Goal: Task Accomplishment & Management: Complete application form

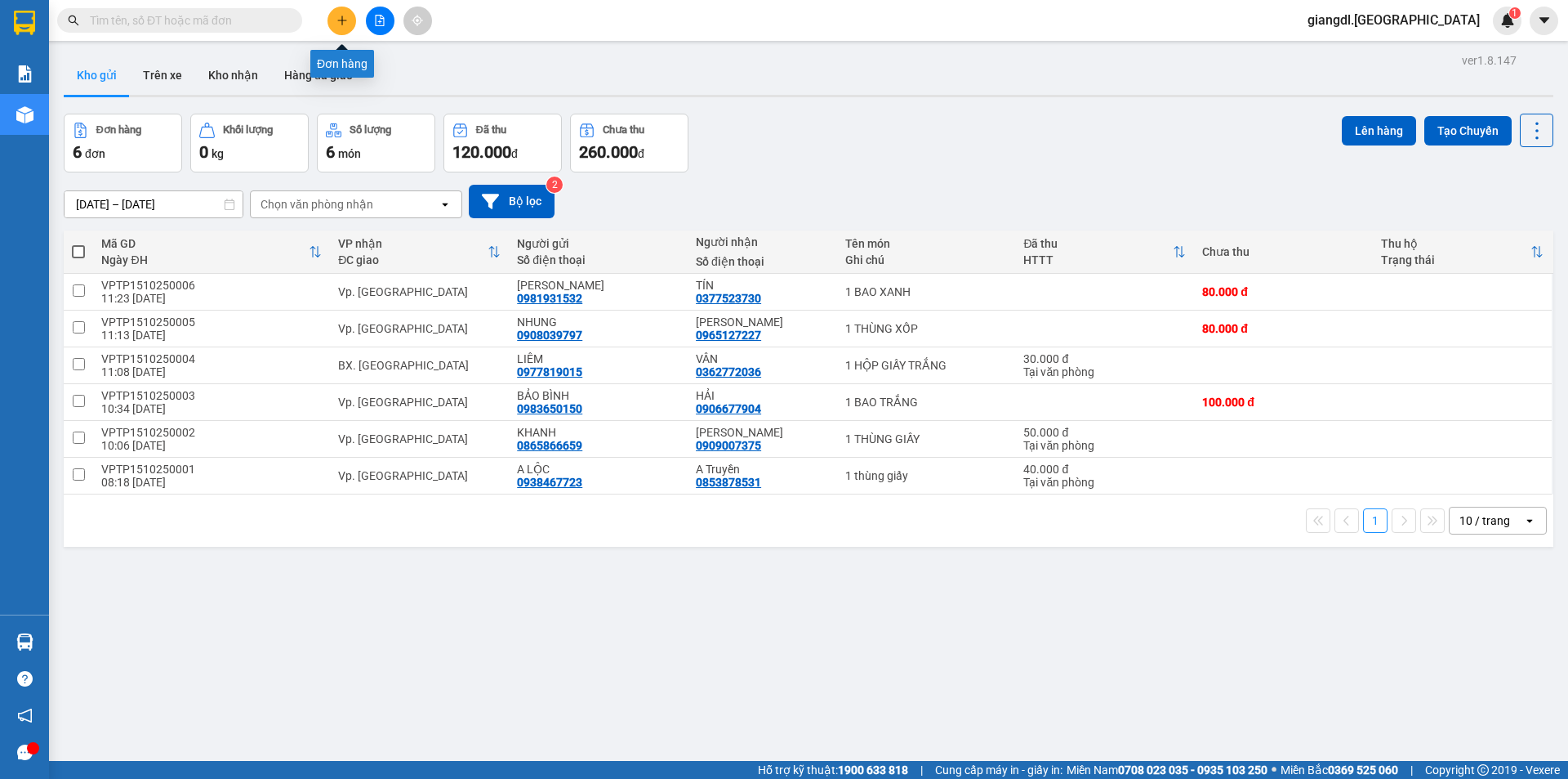
click at [341, 15] on icon "plus" at bounding box center [342, 20] width 12 height 12
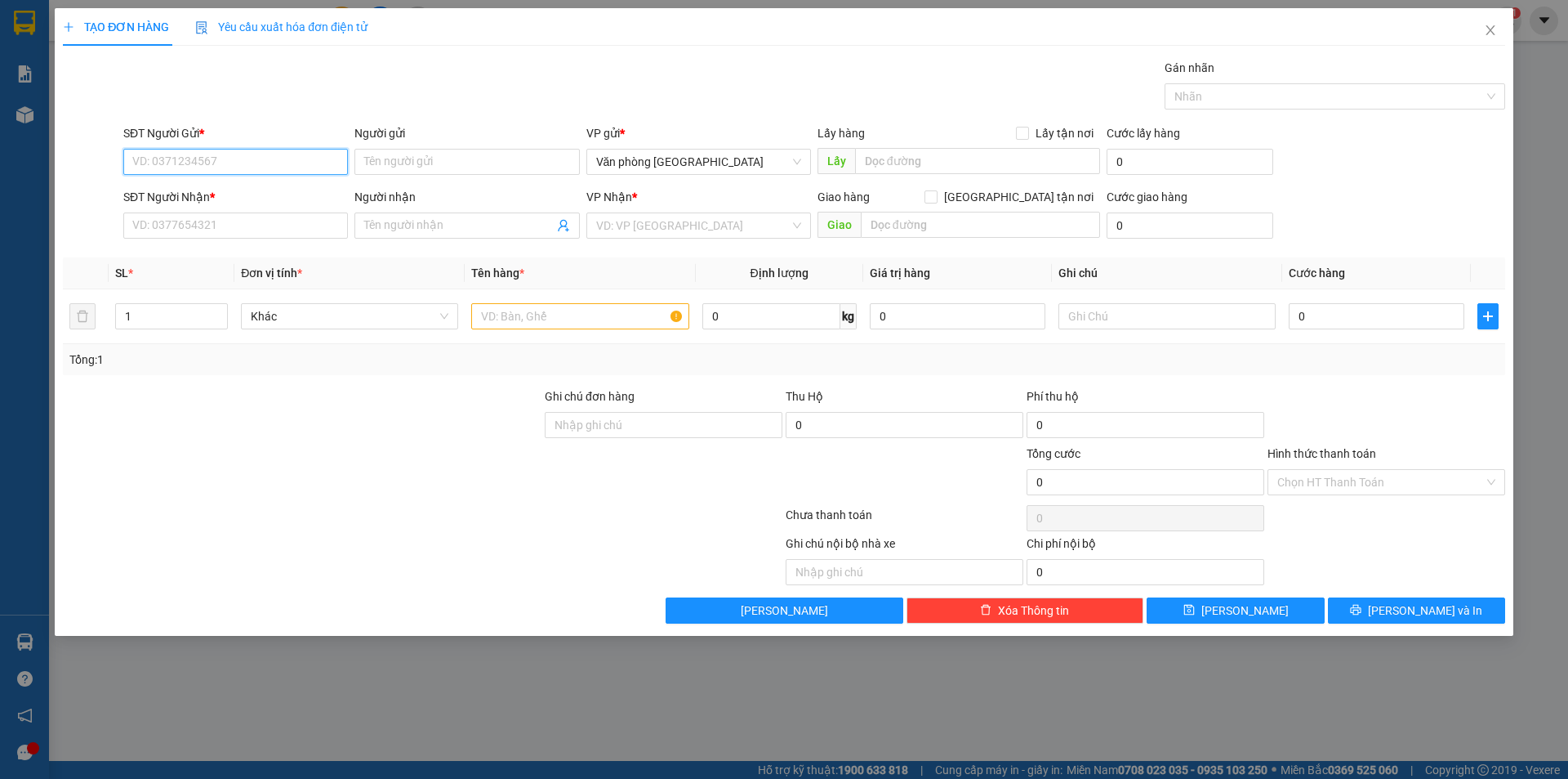
click at [226, 165] on input "SĐT Người Gửi *" at bounding box center [236, 162] width 225 height 26
type input "0928312775"
click at [229, 197] on div "0928312775 - A Trường" at bounding box center [235, 194] width 205 height 18
type input "A Trường"
type input "0904411203"
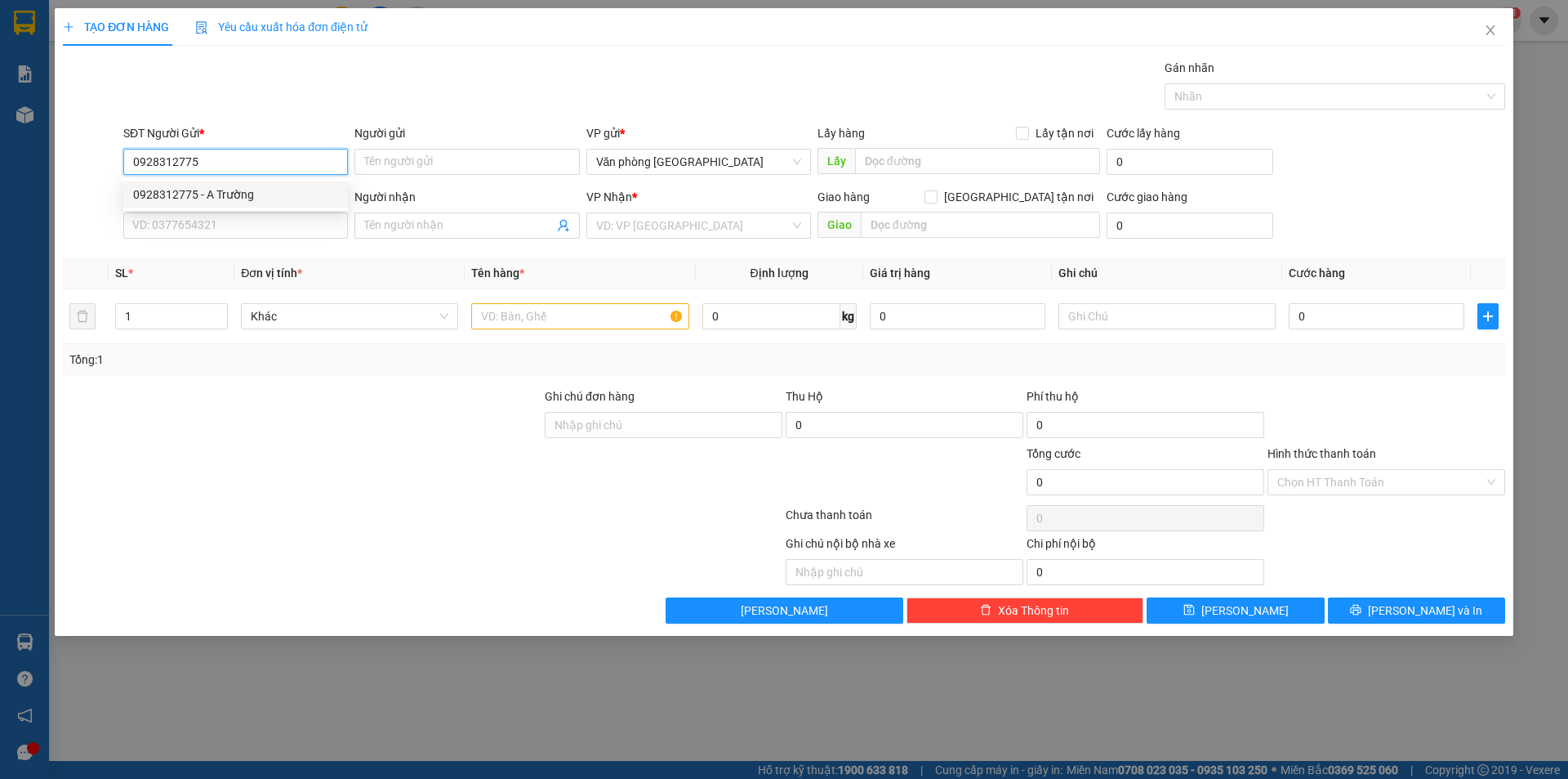
type input "a trường"
type input "50.000"
type input "0928312775"
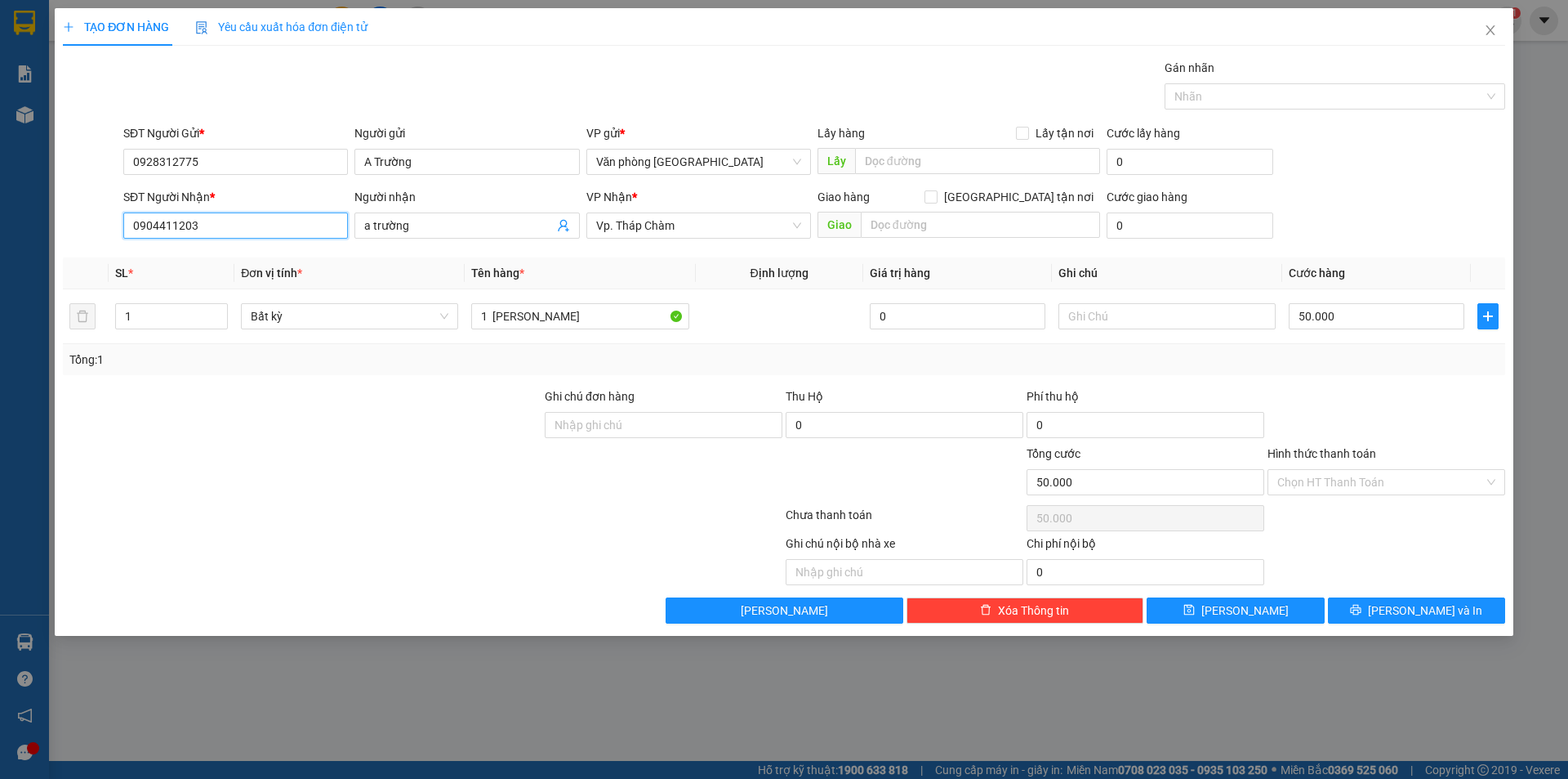
click at [242, 229] on input "0904411203" at bounding box center [236, 225] width 225 height 26
click at [546, 229] on input "a trường" at bounding box center [459, 225] width 188 height 18
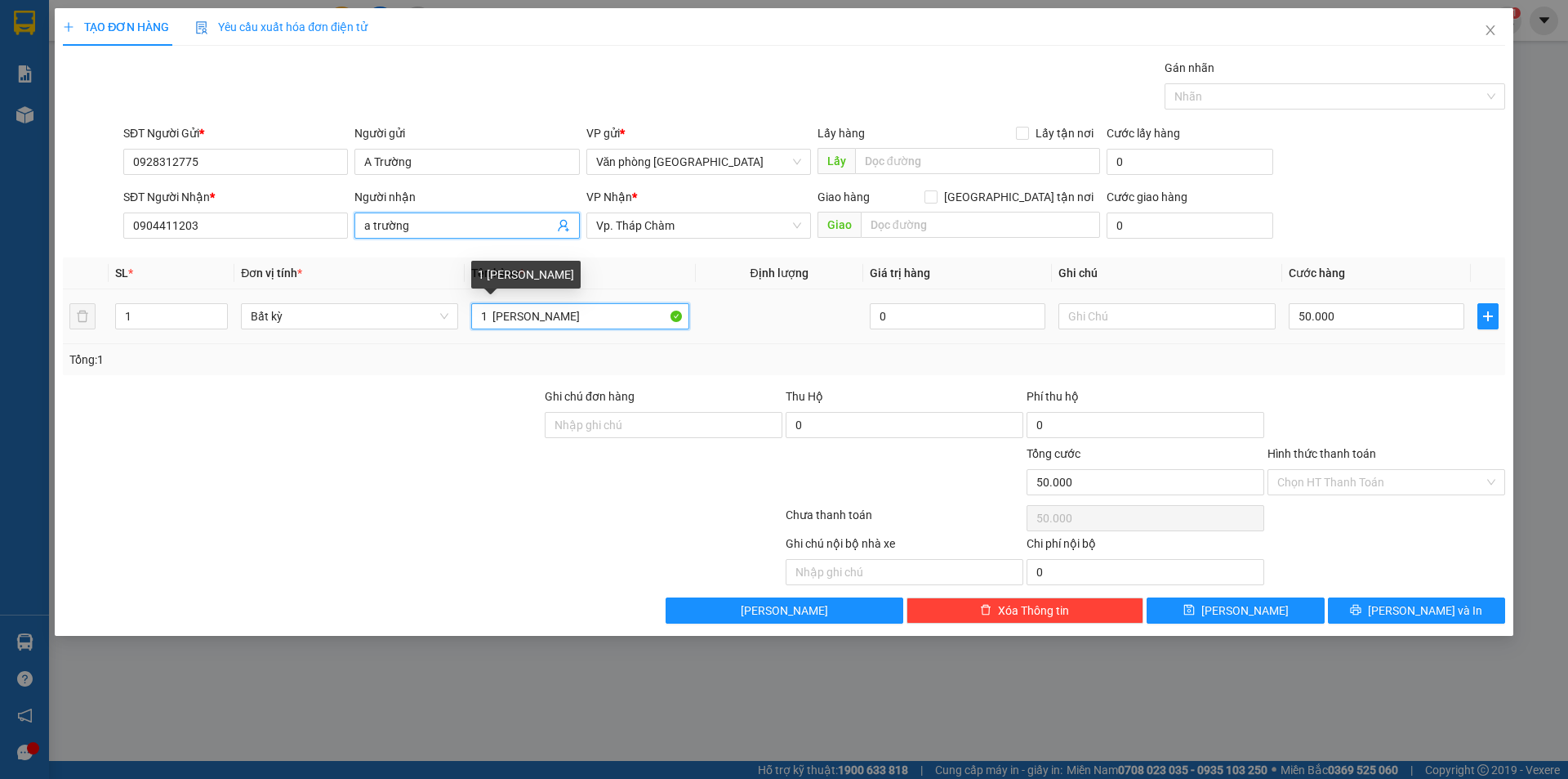
click at [567, 317] on input "1 [PERSON_NAME]" at bounding box center [580, 315] width 217 height 26
type input "1 bao cam nhỏ"
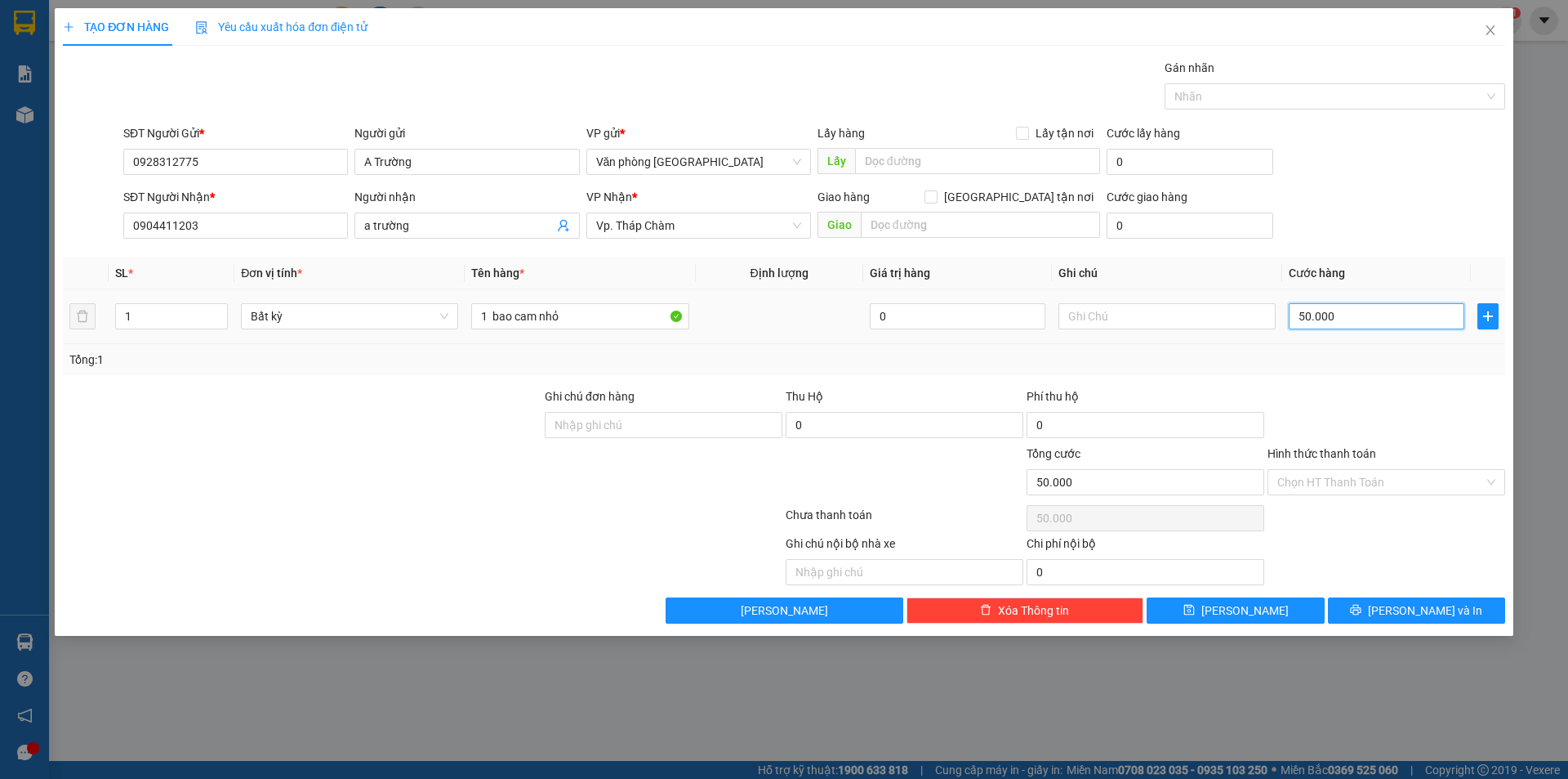
click at [1307, 313] on input "50.000" at bounding box center [1377, 315] width 176 height 26
type input "0"
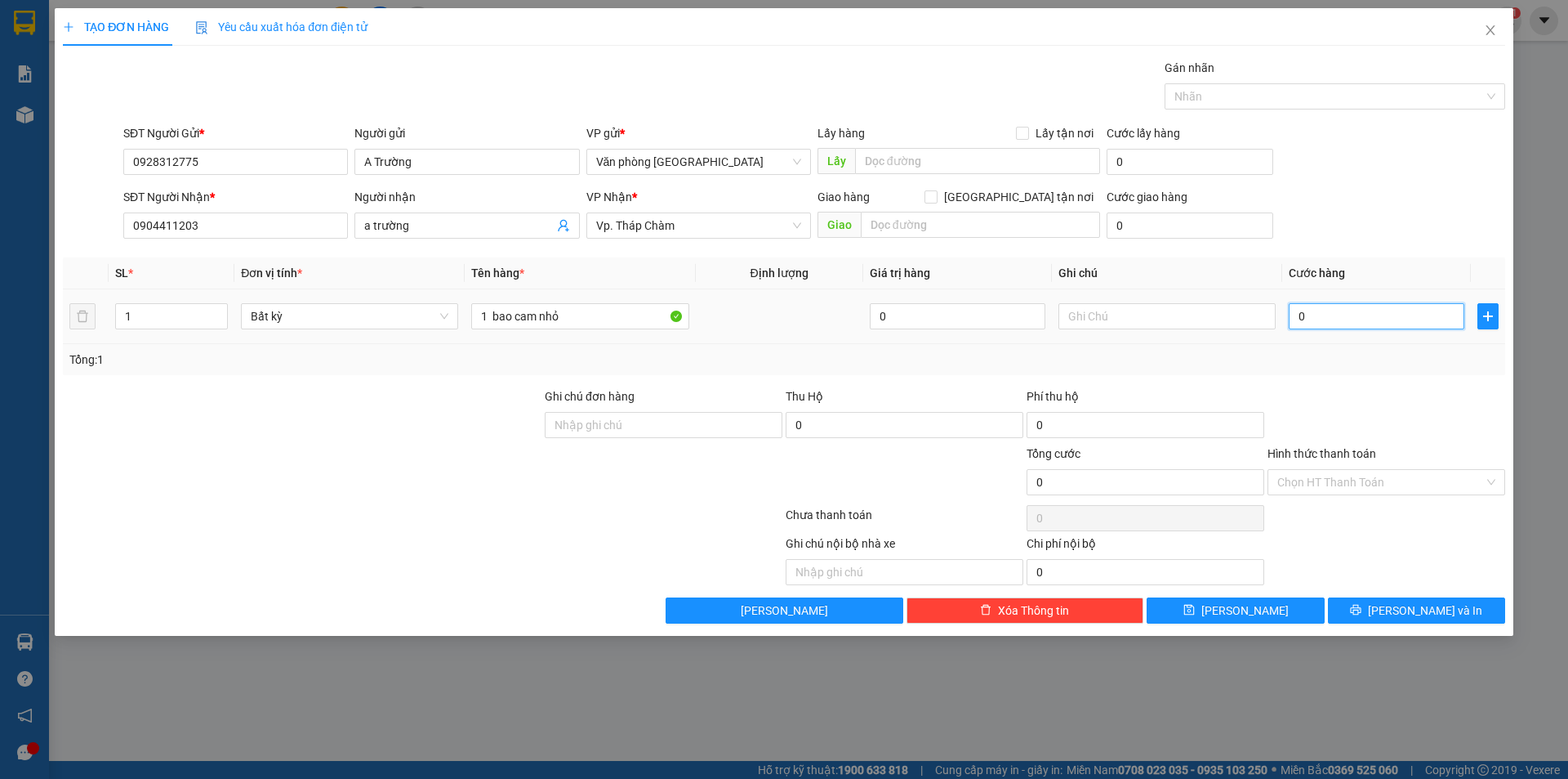
click at [1295, 314] on input "0" at bounding box center [1377, 315] width 176 height 26
type input "40"
type input "400"
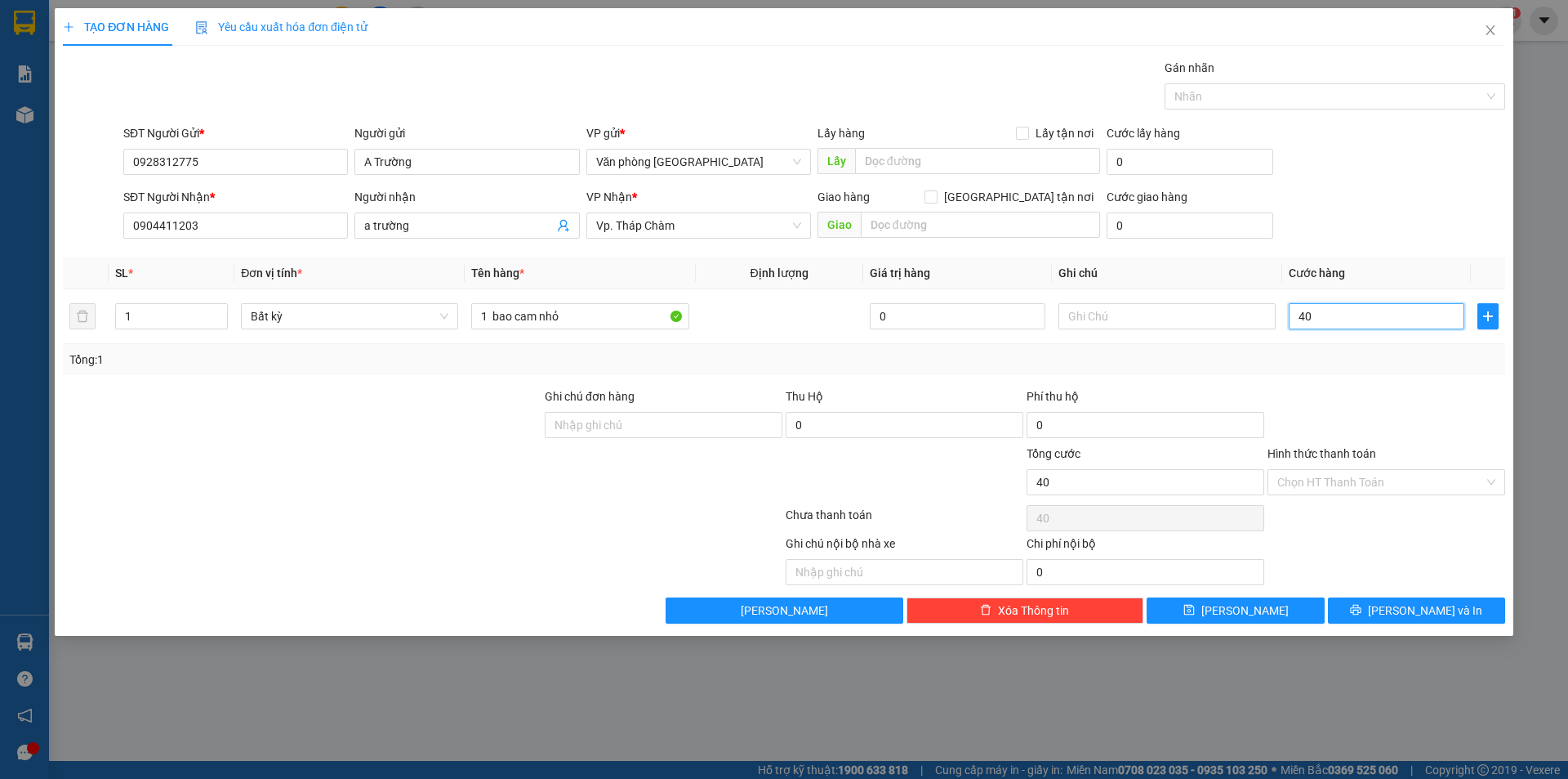
type input "400"
type input "4.000"
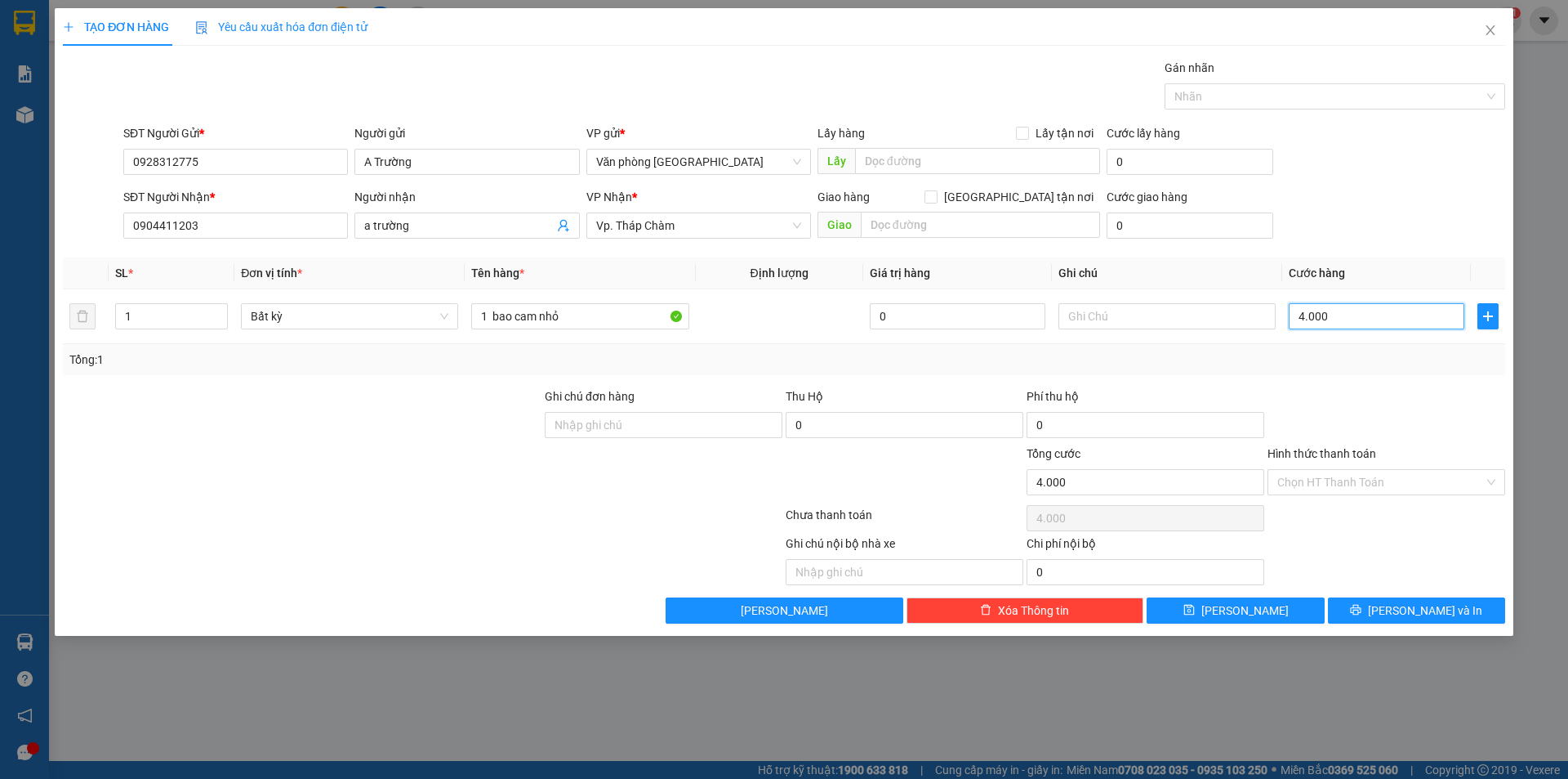
type input "40.000"
click at [1346, 473] on input "Hình thức thanh toán" at bounding box center [1381, 481] width 207 height 24
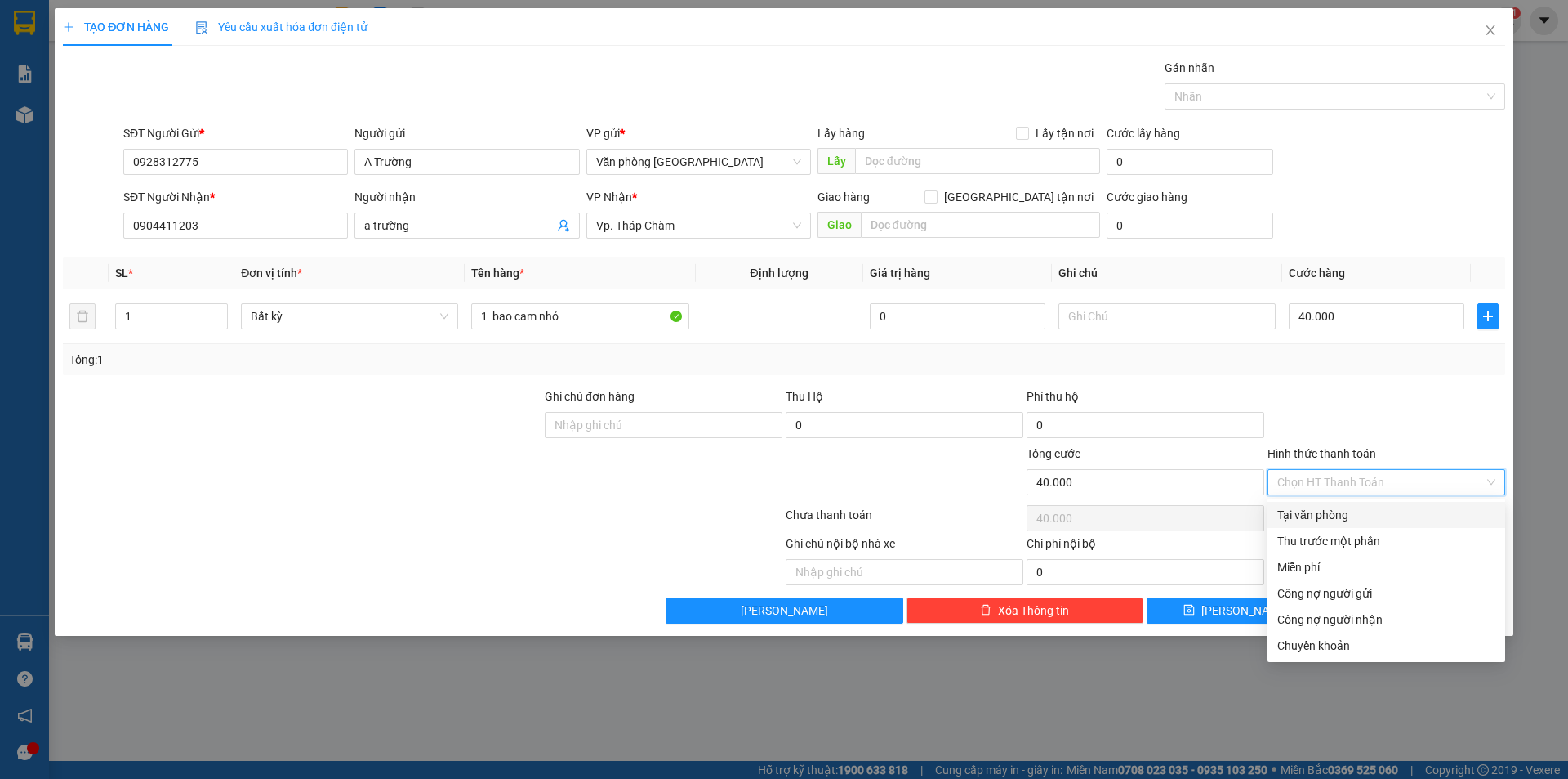
click at [1321, 522] on div "Tại văn phòng" at bounding box center [1386, 515] width 218 height 18
type input "0"
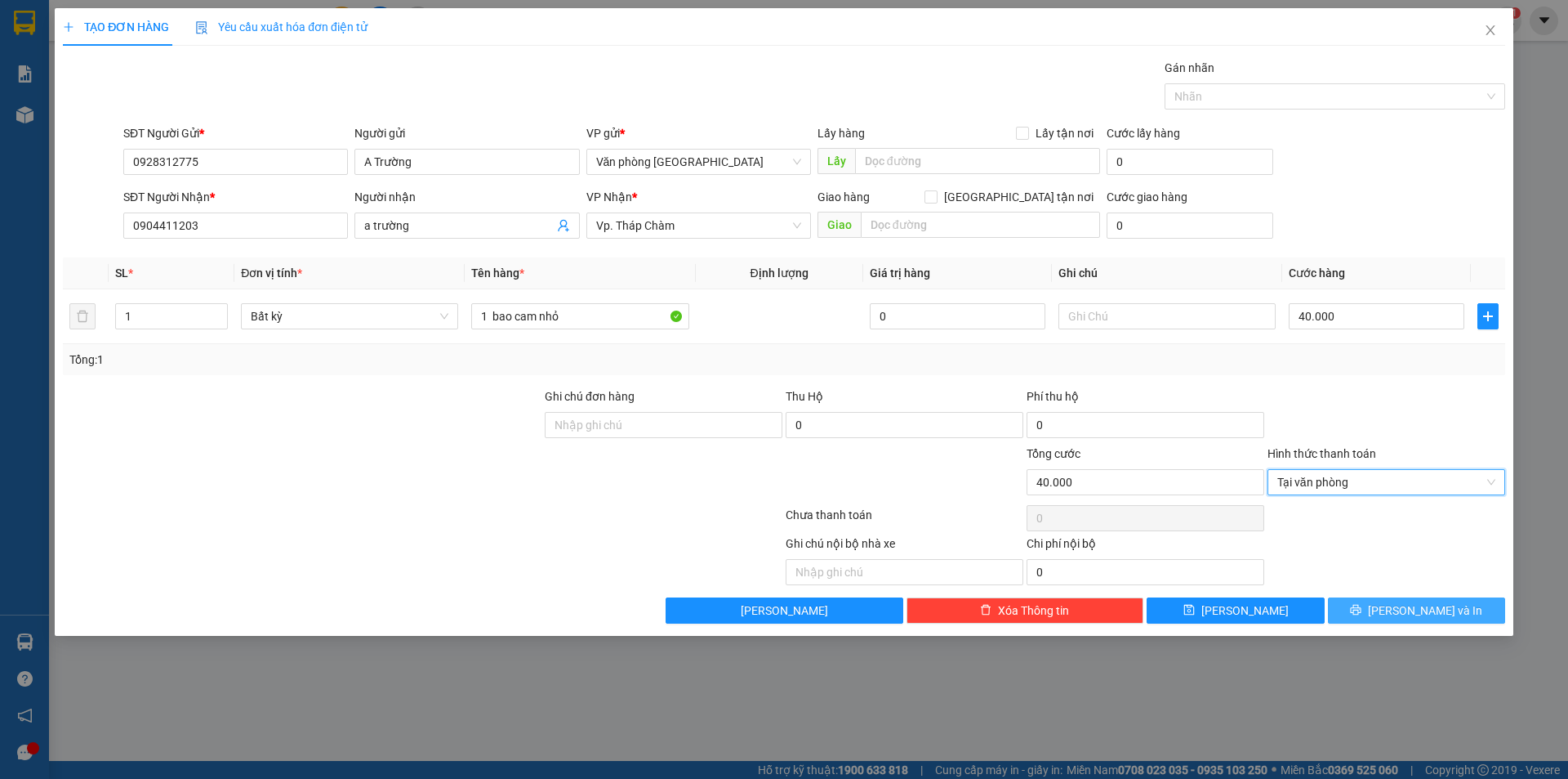
click at [1349, 610] on button "[PERSON_NAME] và In" at bounding box center [1416, 610] width 177 height 26
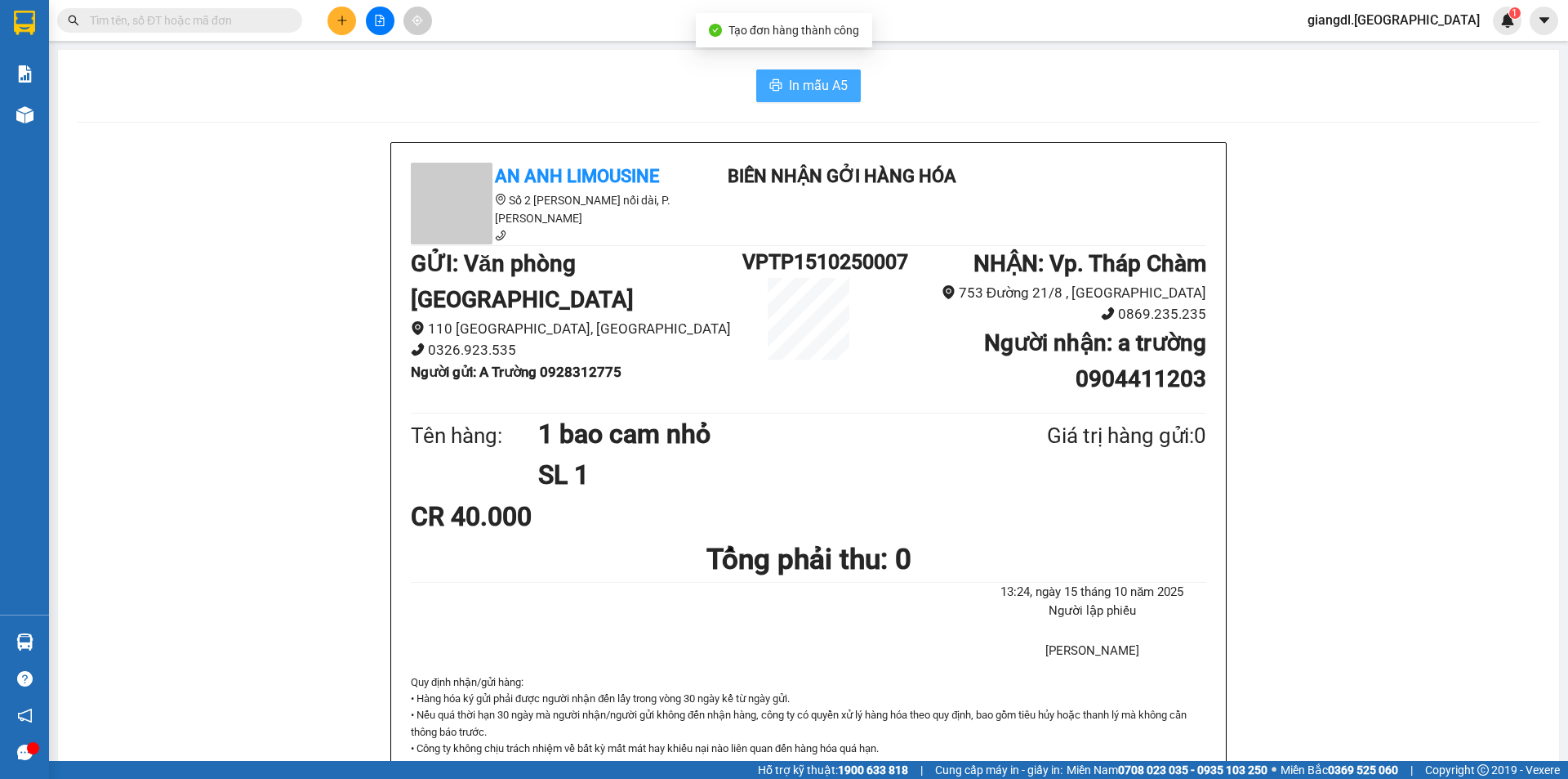
click at [816, 83] on span "In mẫu A5" at bounding box center [818, 85] width 59 height 20
drag, startPoint x: 859, startPoint y: 83, endPoint x: 844, endPoint y: 89, distance: 16.2
click at [855, 85] on div "In mẫu A5" at bounding box center [809, 86] width 1462 height 33
click at [843, 89] on button "In mẫu A5" at bounding box center [809, 86] width 105 height 33
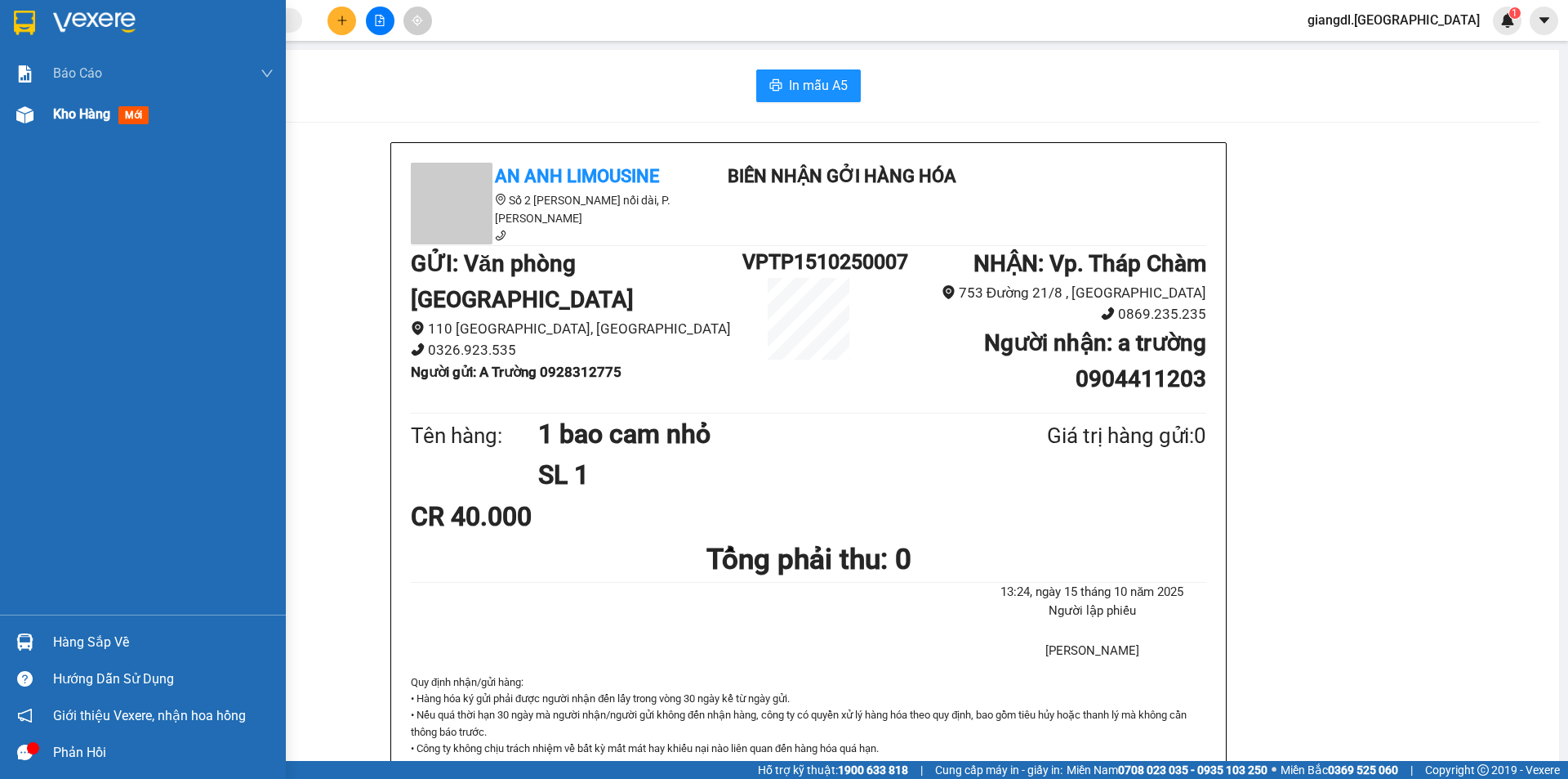
click at [39, 116] on div "Kho hàng mới" at bounding box center [142, 114] width 286 height 40
